Goal: Complete application form: Complete application form

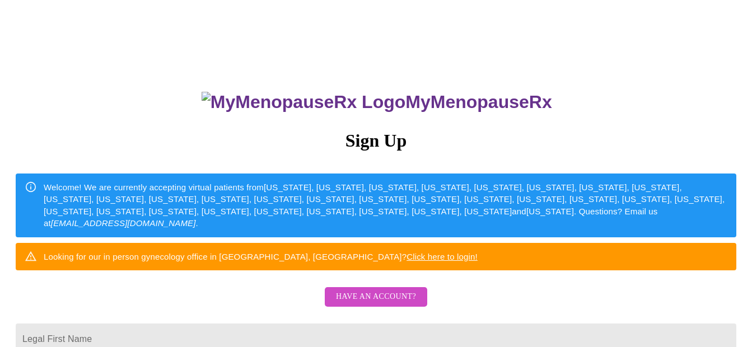
click at [378, 304] on span "Have an account?" at bounding box center [376, 297] width 80 height 14
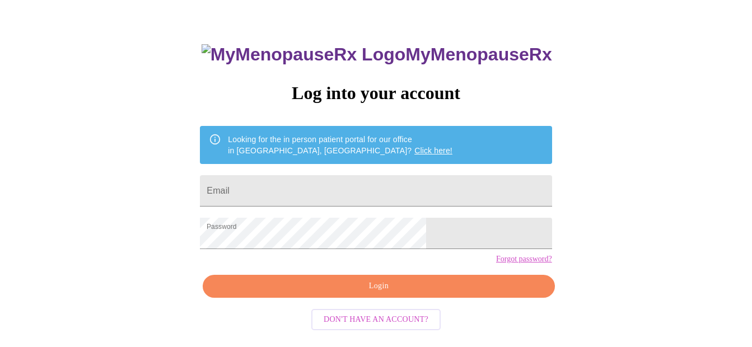
scroll to position [56, 0]
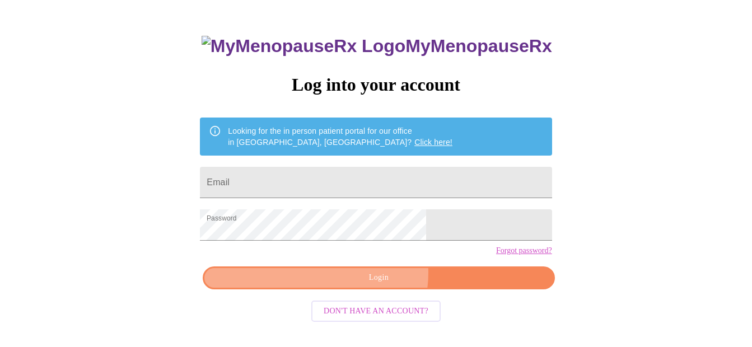
click at [372, 285] on span "Login" at bounding box center [379, 278] width 326 height 14
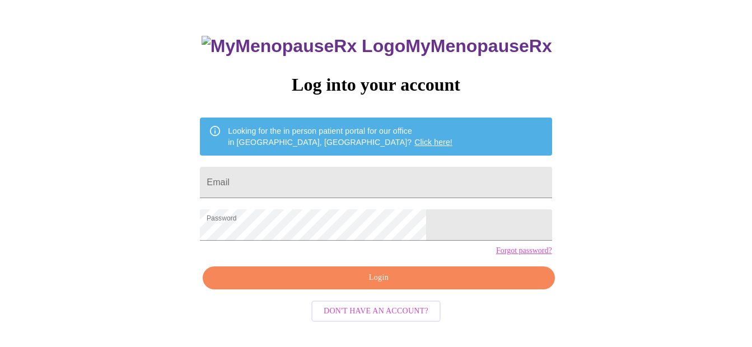
click at [389, 285] on span "Login" at bounding box center [379, 278] width 326 height 14
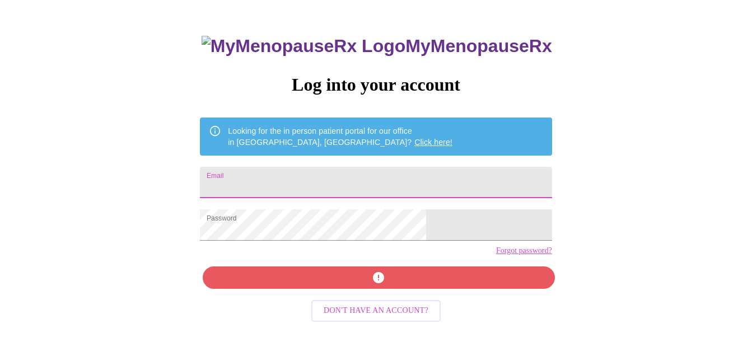
click at [314, 170] on input "Email" at bounding box center [376, 182] width 352 height 31
type input "[EMAIL_ADDRESS][DOMAIN_NAME]"
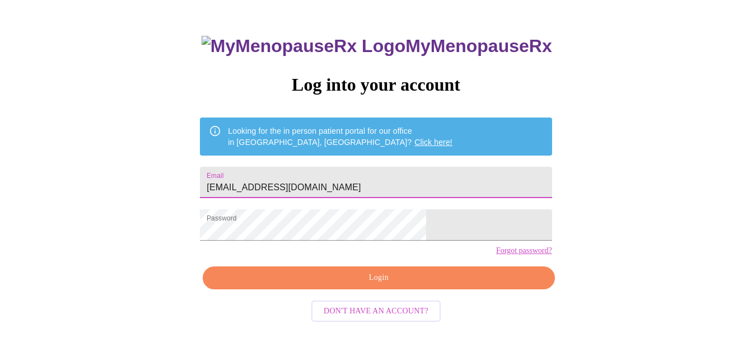
click at [375, 285] on span "Login" at bounding box center [379, 278] width 326 height 14
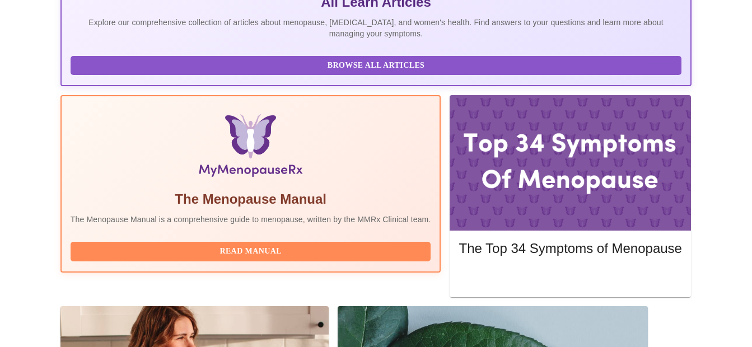
scroll to position [280, 0]
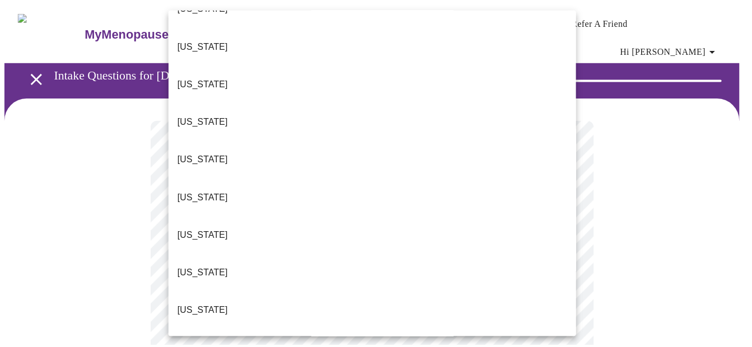
scroll to position [204, 0]
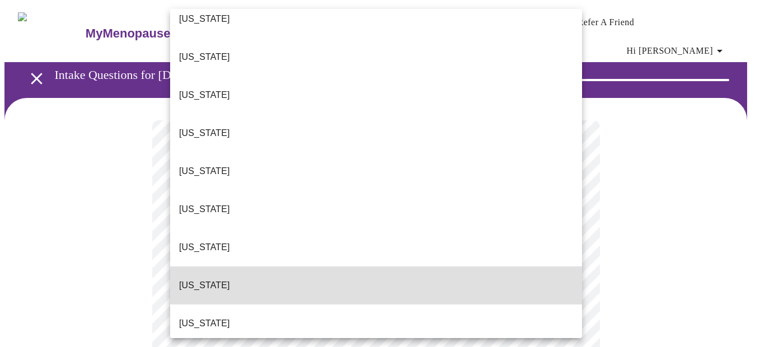
click at [479, 267] on li "[US_STATE]" at bounding box center [376, 286] width 412 height 38
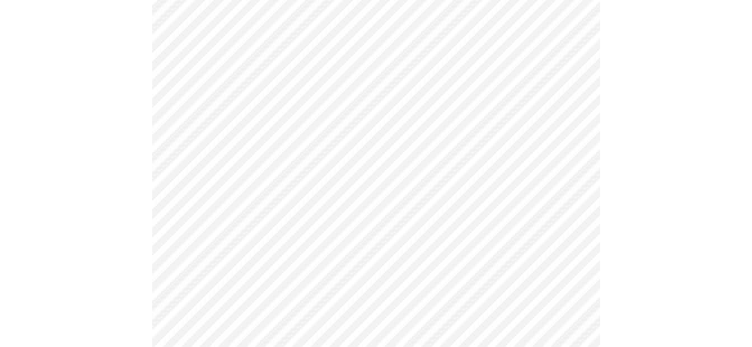
scroll to position [134, 0]
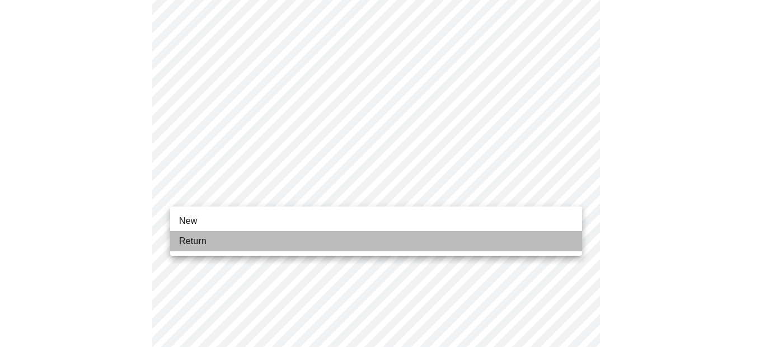
click at [291, 241] on li "Return" at bounding box center [376, 241] width 412 height 20
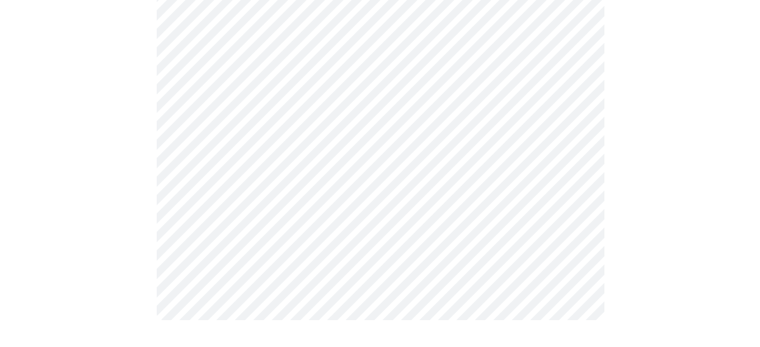
scroll to position [0, 0]
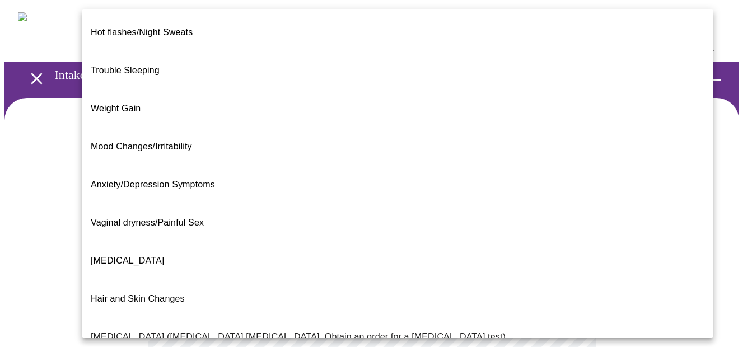
click at [569, 228] on body "MyMenopauseRx Appointments Messaging Labs Uploads Medications Community Refer a…" at bounding box center [375, 348] width 743 height 689
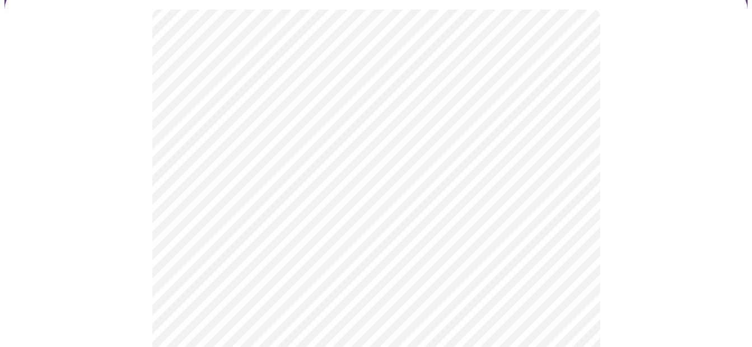
scroll to position [112, 0]
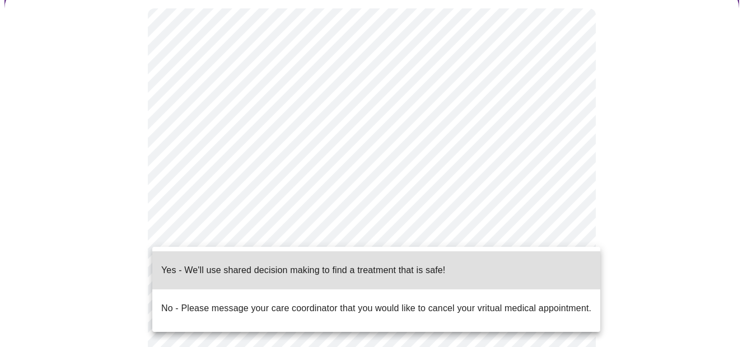
click at [570, 232] on body "MyMenopauseRx Appointments Messaging Labs Uploads Medications Community Refer a…" at bounding box center [375, 233] width 743 height 682
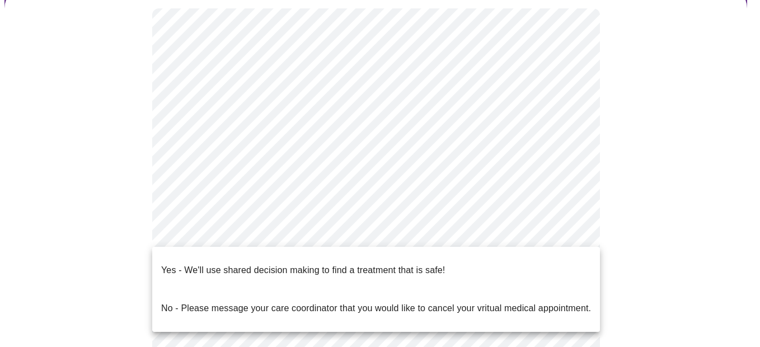
click at [633, 160] on div at bounding box center [380, 173] width 760 height 347
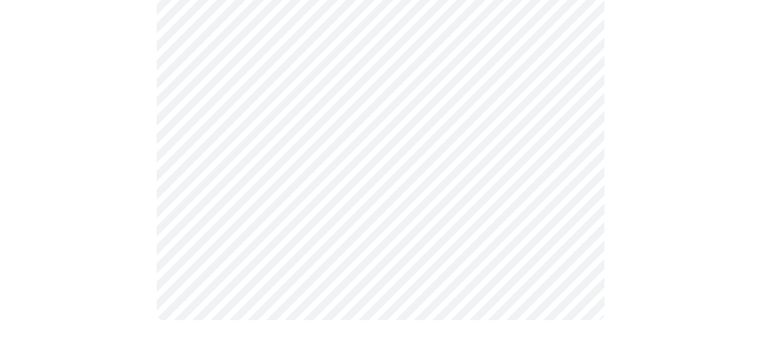
scroll to position [295, 0]
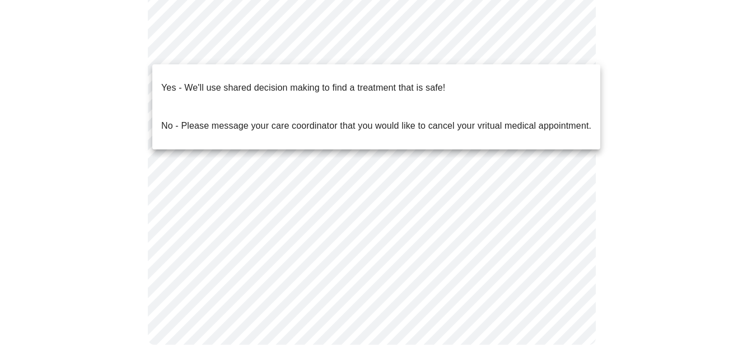
click at [572, 47] on body "MyMenopauseRx Appointments Messaging Labs Uploads Medications Community Refer a…" at bounding box center [375, 38] width 743 height 657
click at [404, 81] on p "Yes - We'll use shared decision making to find a treatment that is safe!" at bounding box center [303, 87] width 284 height 13
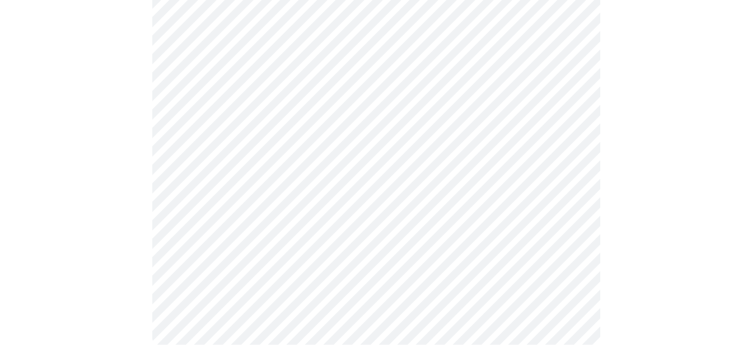
scroll to position [0, 0]
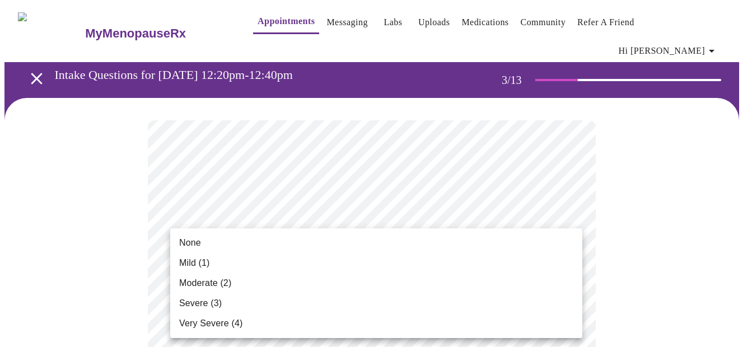
click at [720, 306] on div at bounding box center [380, 173] width 760 height 347
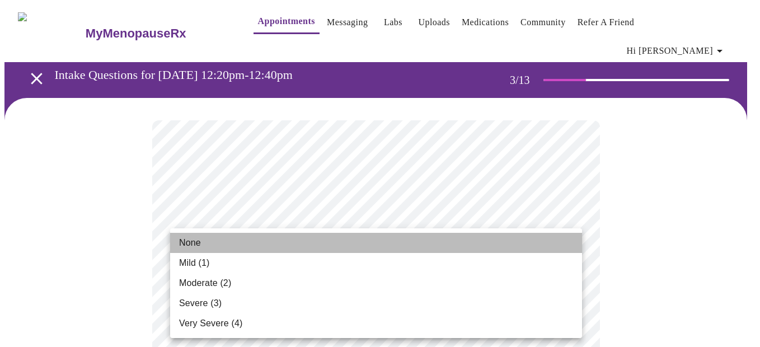
click at [193, 240] on span "None" at bounding box center [190, 242] width 22 height 13
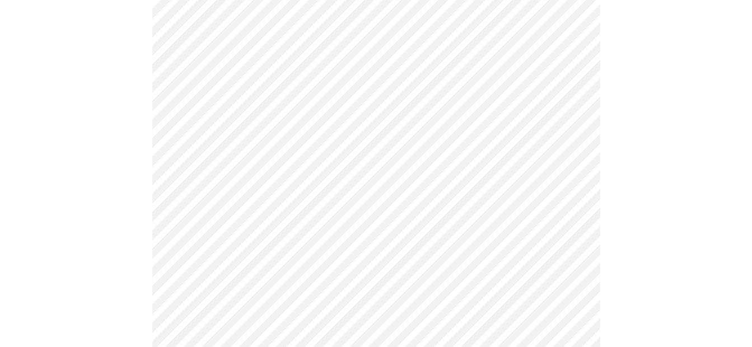
scroll to position [202, 0]
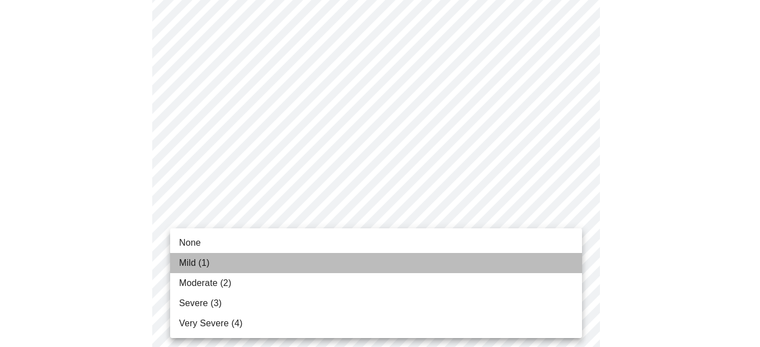
click at [198, 258] on span "Mild (1)" at bounding box center [194, 262] width 31 height 13
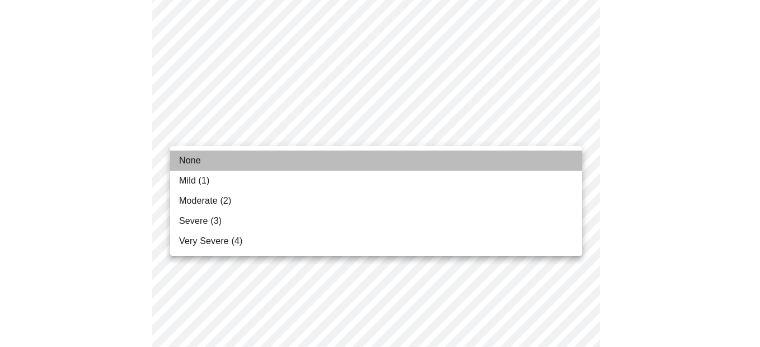
click at [189, 160] on span "None" at bounding box center [190, 160] width 22 height 13
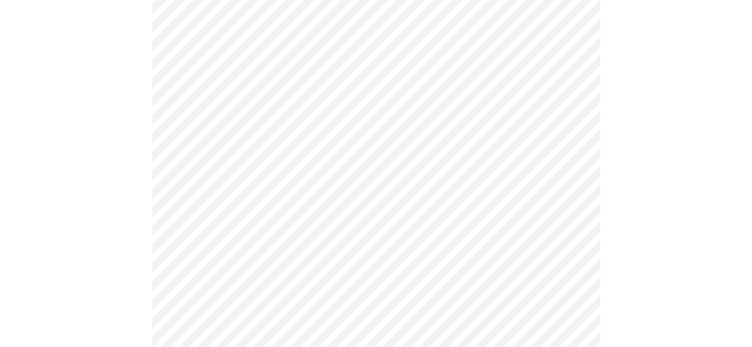
scroll to position [381, 0]
click at [574, 127] on body "MyMenopauseRx Appointments Messaging Labs Uploads Medications Community Refer a…" at bounding box center [375, 353] width 743 height 1458
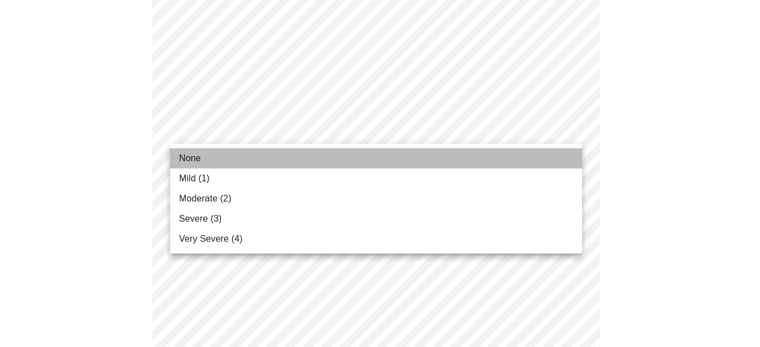
click at [193, 158] on span "None" at bounding box center [190, 158] width 22 height 13
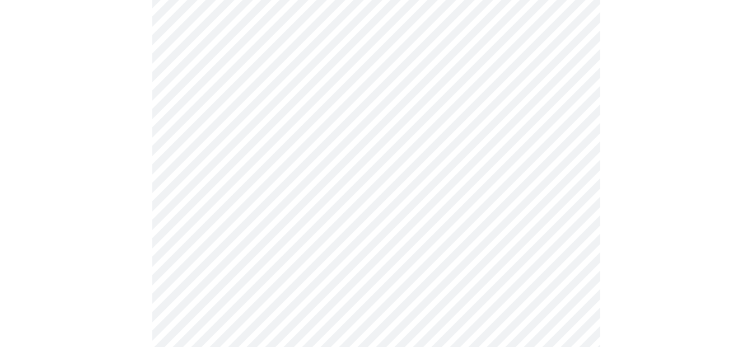
scroll to position [493, 0]
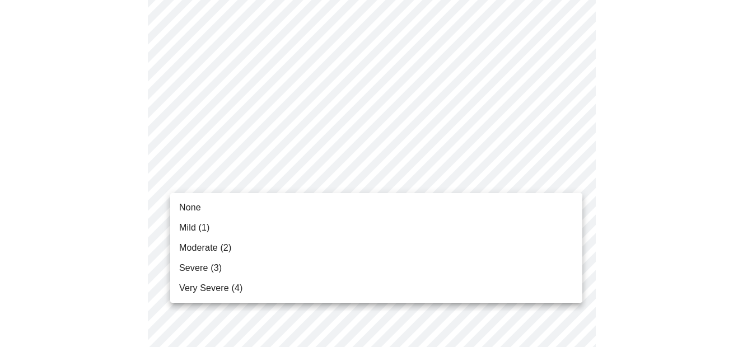
click at [571, 178] on body "MyMenopauseRx Appointments Messaging Labs Uploads Medications Community Refer a…" at bounding box center [375, 233] width 743 height 1442
click at [192, 229] on span "Mild (1)" at bounding box center [194, 227] width 31 height 13
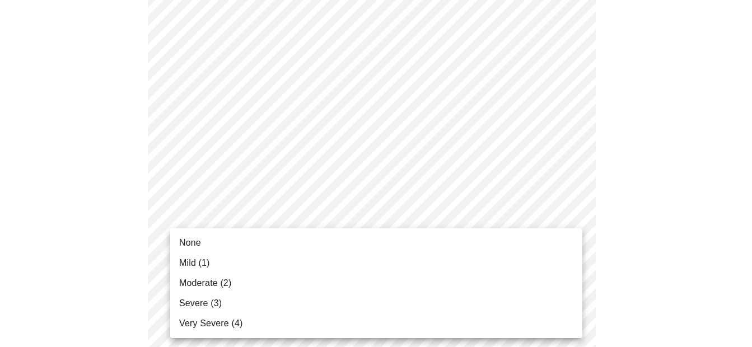
click at [571, 264] on body "MyMenopauseRx Appointments Messaging Labs Uploads Medications Community Refer a…" at bounding box center [375, 225] width 743 height 1427
click at [633, 237] on div at bounding box center [380, 173] width 760 height 347
click at [570, 269] on body "MyMenopauseRx Appointments Messaging Labs Uploads Medications Community Refer a…" at bounding box center [379, 225] width 751 height 1427
click at [205, 258] on span "Mild (1)" at bounding box center [194, 262] width 31 height 13
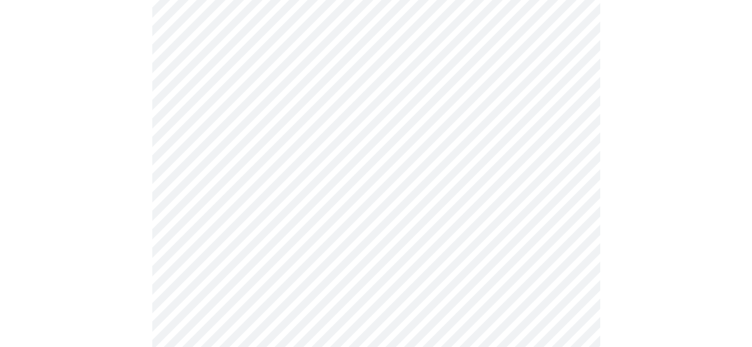
scroll to position [649, 0]
click at [568, 197] on body "MyMenopauseRx Appointments Messaging Labs Uploads Medications Community Refer a…" at bounding box center [375, 60] width 743 height 1411
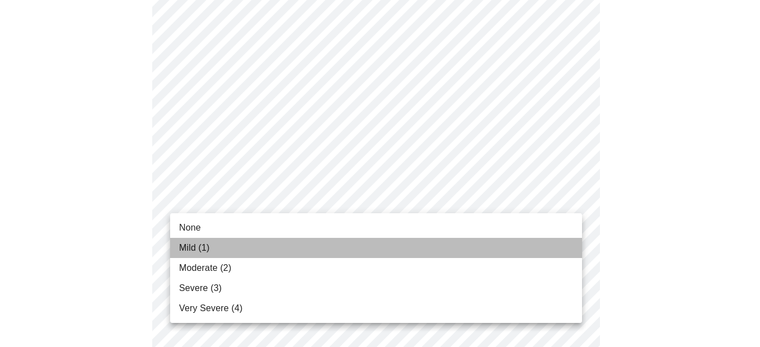
click at [189, 241] on li "Mild (1)" at bounding box center [376, 248] width 412 height 20
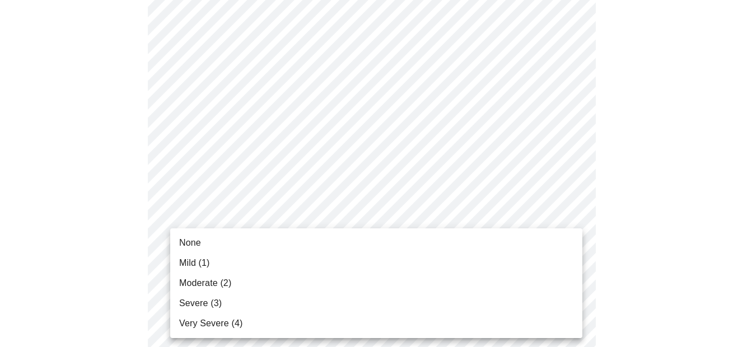
click at [571, 285] on body "MyMenopauseRx Appointments Messaging Labs Uploads Medications Community Refer a…" at bounding box center [375, 52] width 743 height 1395
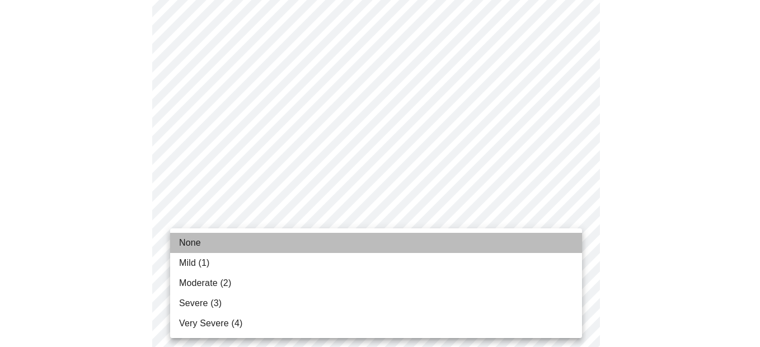
click at [192, 239] on span "None" at bounding box center [190, 242] width 22 height 13
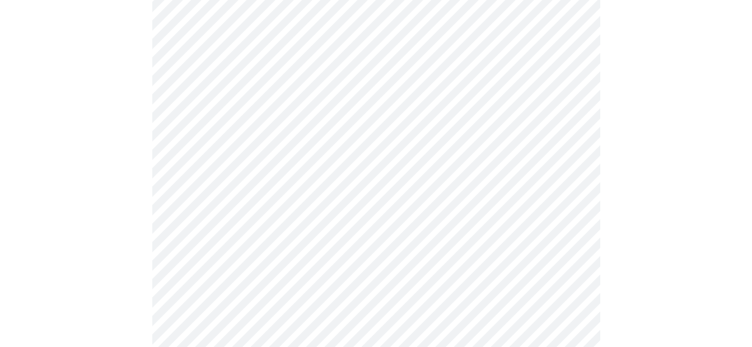
scroll to position [806, 0]
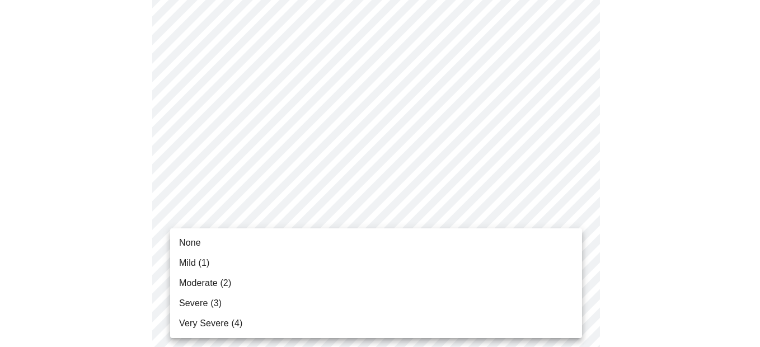
click at [198, 241] on span "None" at bounding box center [190, 242] width 22 height 13
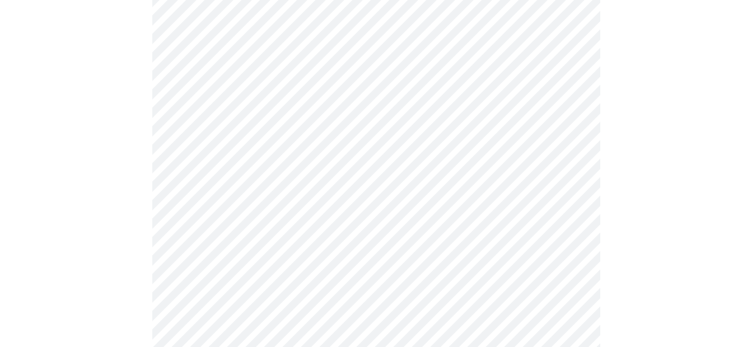
scroll to position [941, 0]
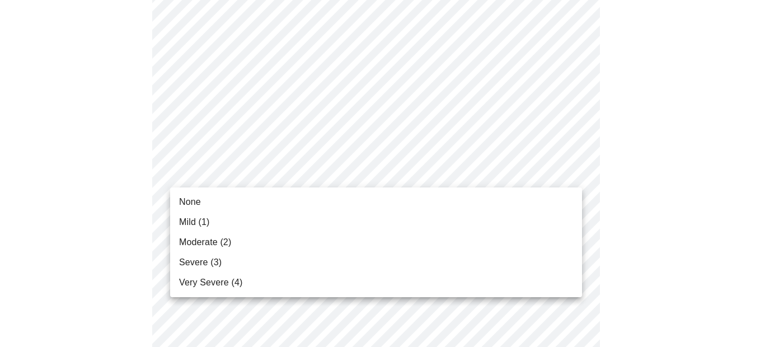
click at [197, 219] on span "Mild (1)" at bounding box center [194, 222] width 31 height 13
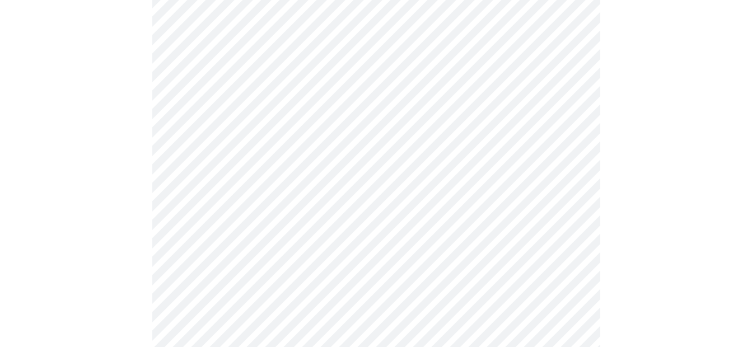
scroll to position [322, 0]
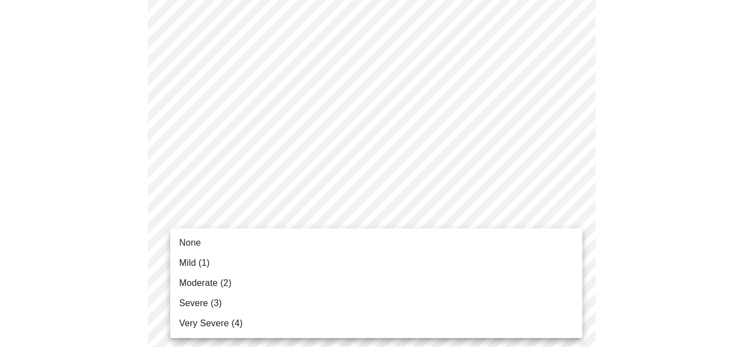
click at [191, 259] on span "Mild (1)" at bounding box center [194, 262] width 31 height 13
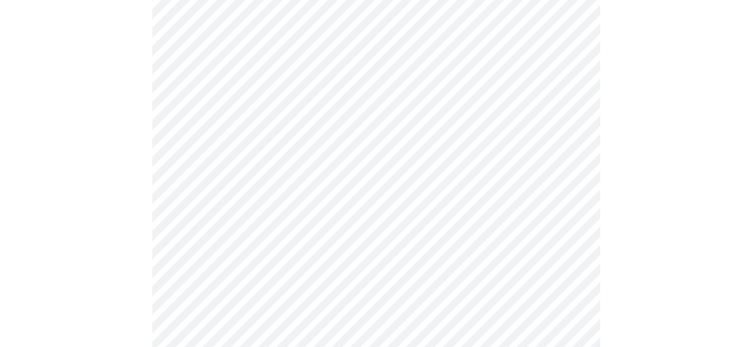
scroll to position [448, 0]
click at [571, 187] on body "MyMenopauseRx Appointments Messaging Labs Uploads Medications Community Refer a…" at bounding box center [375, 95] width 743 height 1076
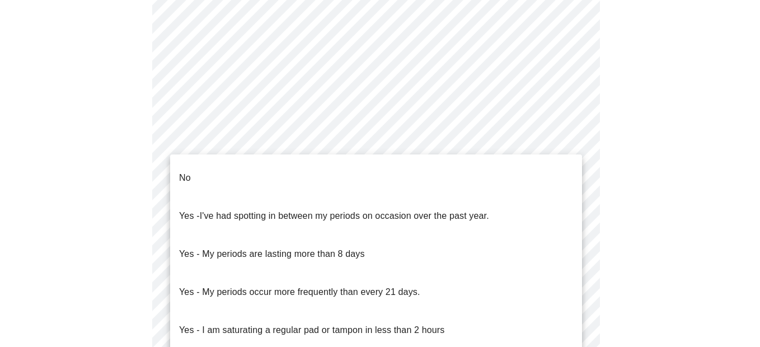
click at [182, 171] on p "No" at bounding box center [185, 177] width 12 height 13
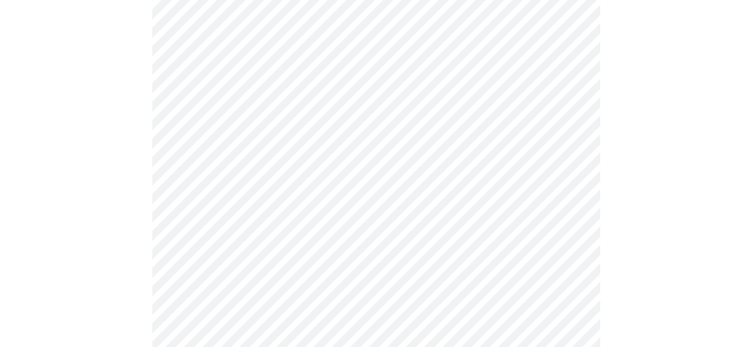
scroll to position [538, 0]
click at [571, 184] on body "MyMenopauseRx Appointments Messaging Labs Uploads Medications Community Refer a…" at bounding box center [375, 1] width 743 height 1069
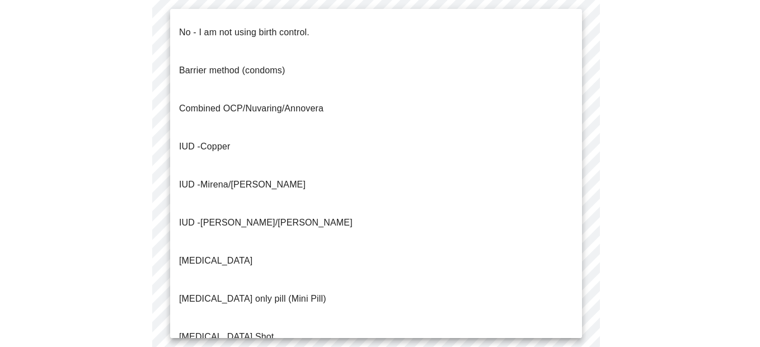
click at [233, 26] on p "No - I am not using birth control." at bounding box center [244, 32] width 130 height 13
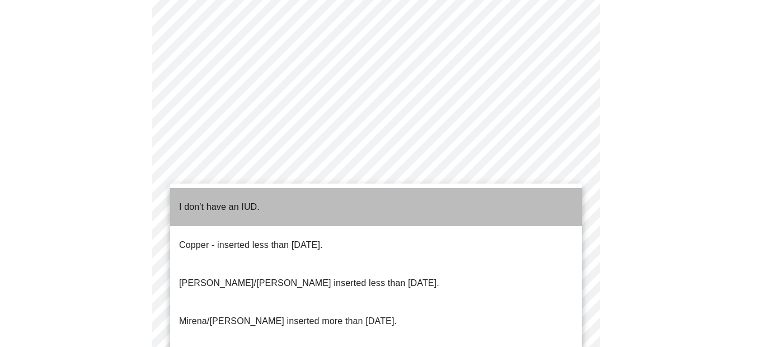
click at [260, 194] on li "I don't have an IUD." at bounding box center [376, 207] width 412 height 38
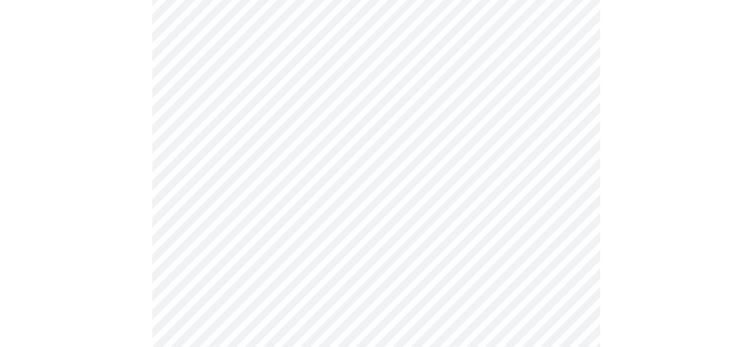
scroll to position [649, 0]
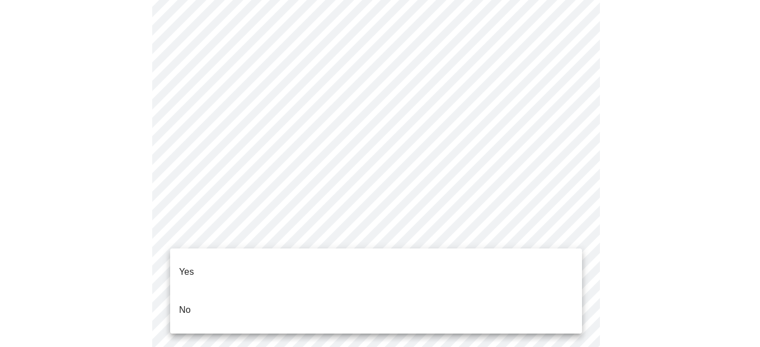
click at [196, 260] on li "Yes" at bounding box center [376, 272] width 412 height 38
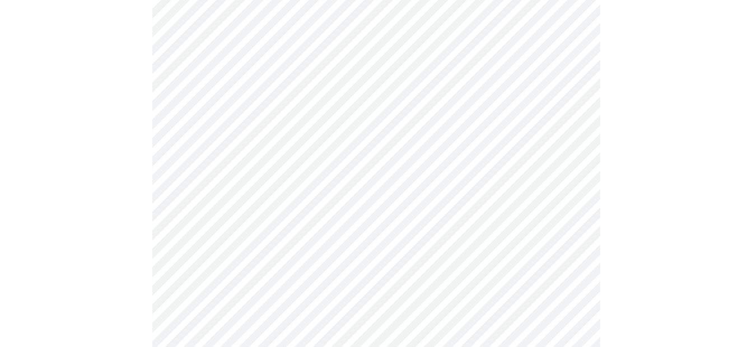
scroll to position [2866, 0]
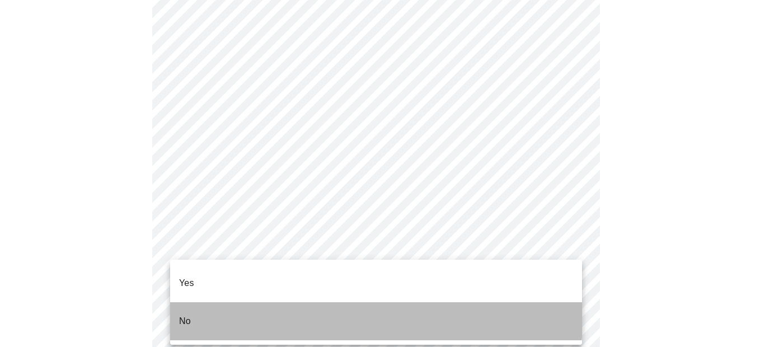
click at [184, 315] on p "No" at bounding box center [185, 321] width 12 height 13
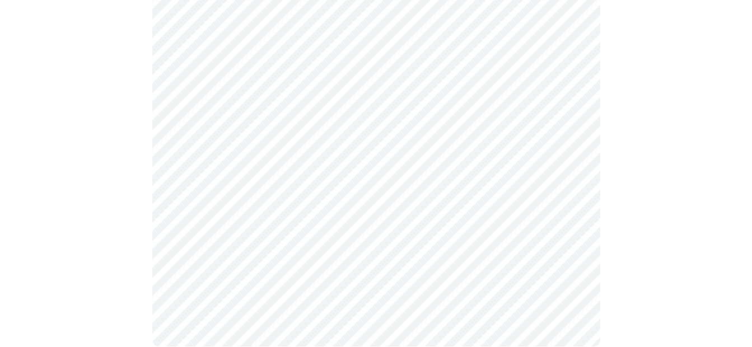
scroll to position [889, 0]
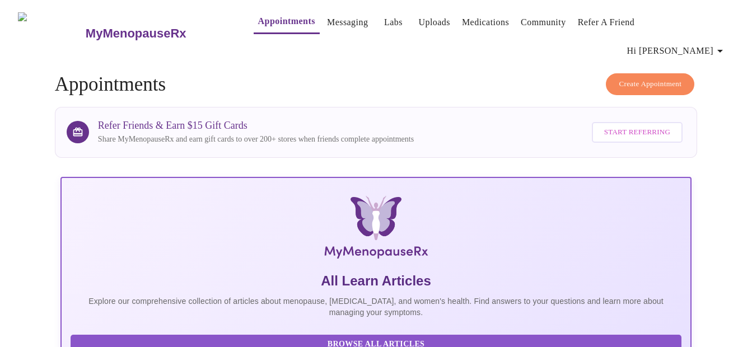
click at [719, 44] on icon "button" at bounding box center [719, 50] width 13 height 13
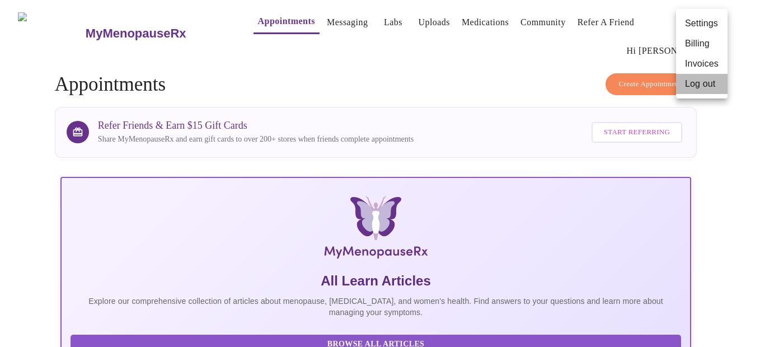
click at [701, 81] on li "Log out" at bounding box center [702, 84] width 52 height 20
